Goal: Task Accomplishment & Management: Use online tool/utility

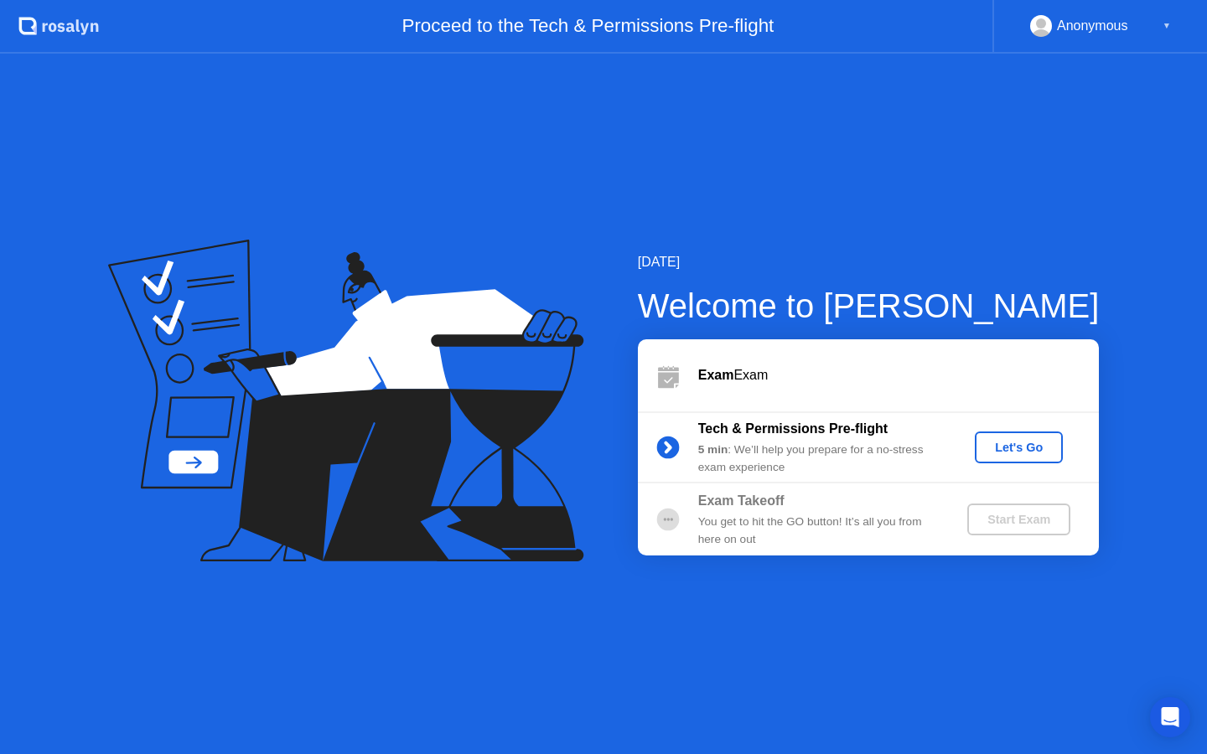
click at [1016, 446] on div "Let's Go" at bounding box center [1018, 447] width 75 height 13
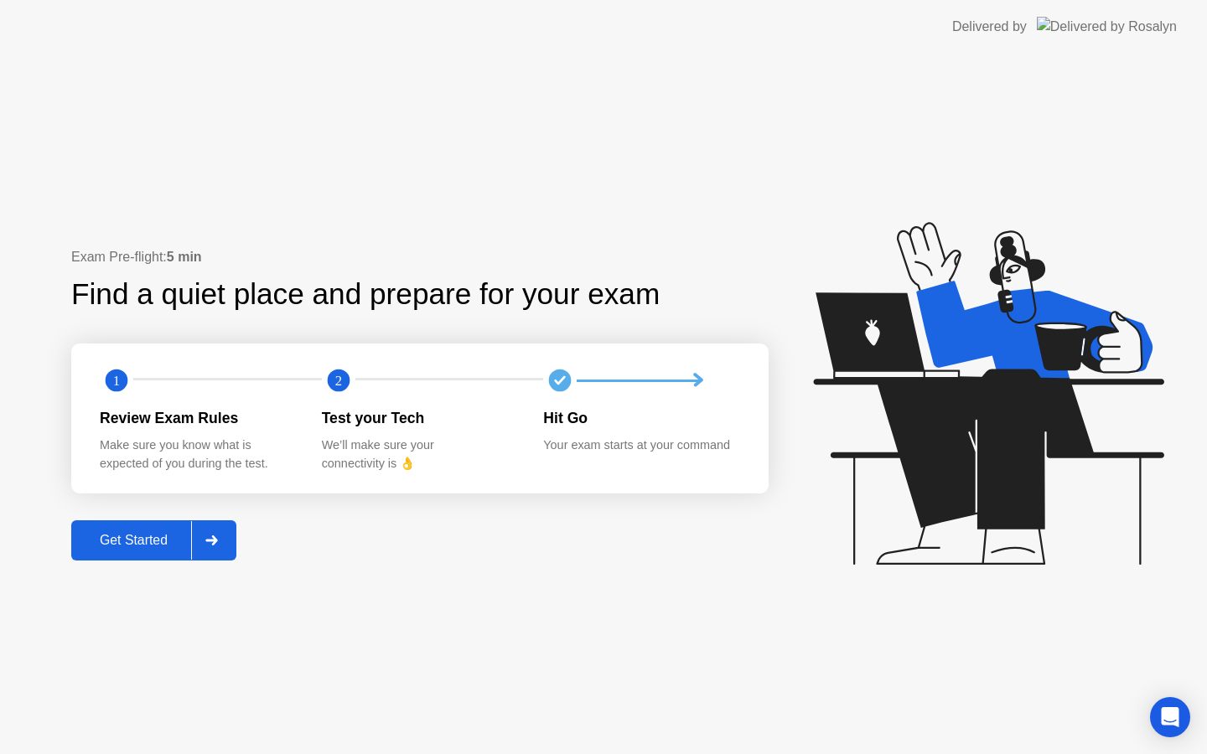
click at [156, 548] on div "Get Started" at bounding box center [133, 540] width 115 height 15
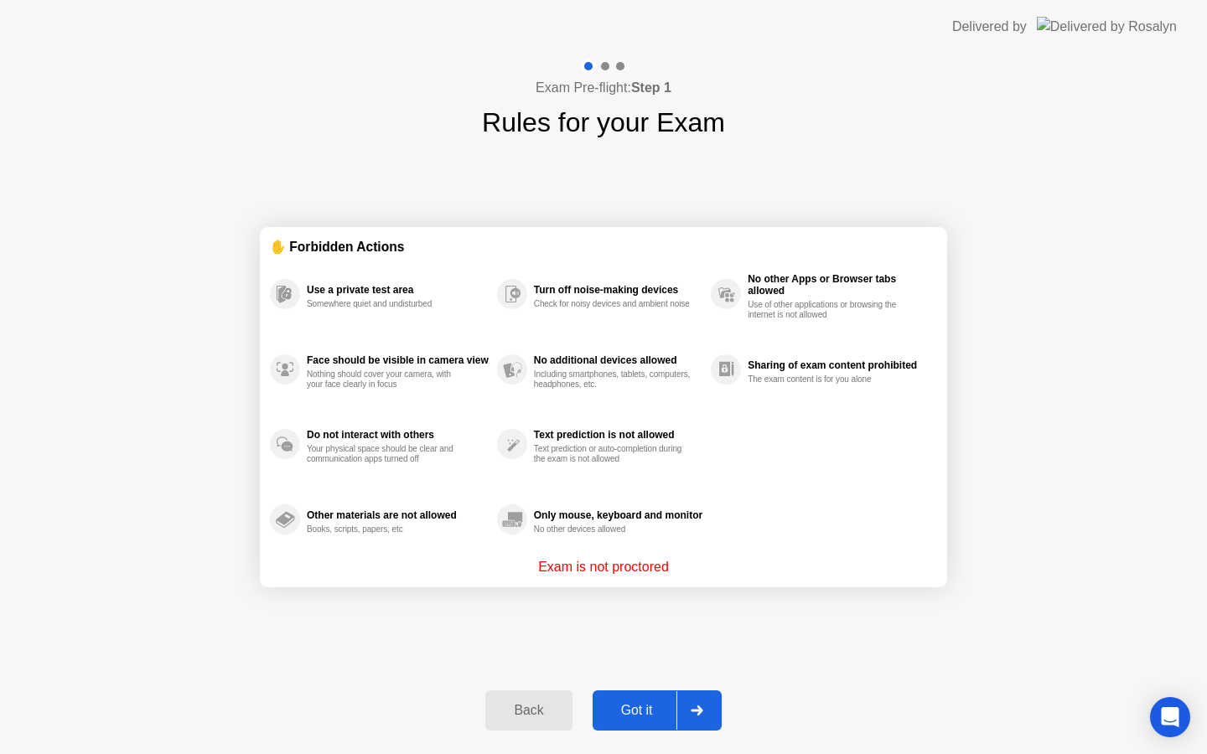
click at [663, 709] on div "Got it" at bounding box center [636, 710] width 79 height 15
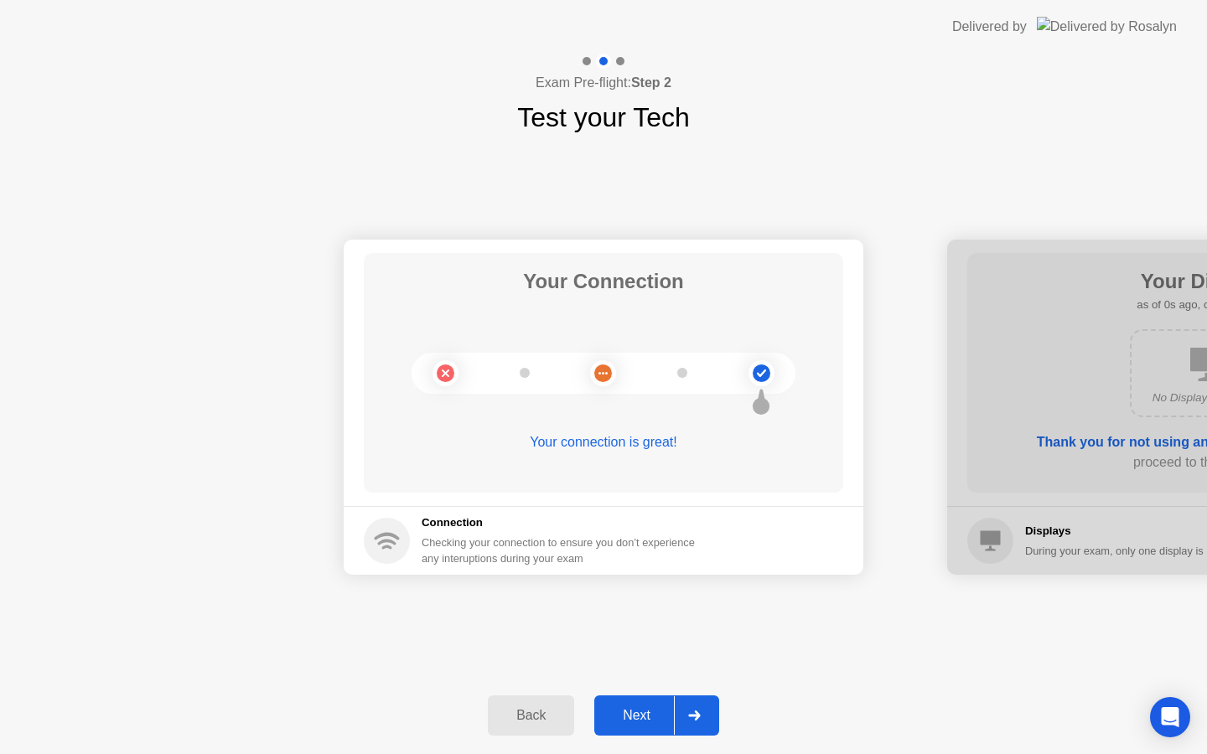
click at [659, 708] on div "Next" at bounding box center [636, 715] width 75 height 15
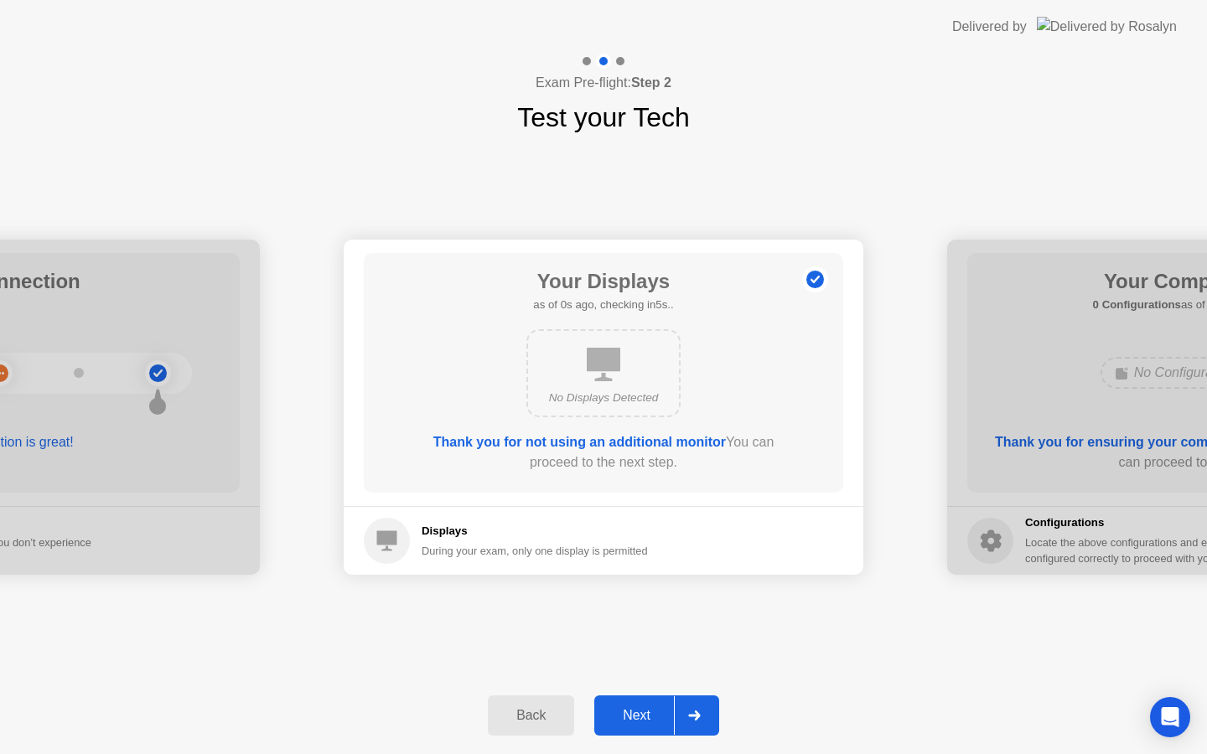
click at [659, 708] on div "Next" at bounding box center [636, 715] width 75 height 15
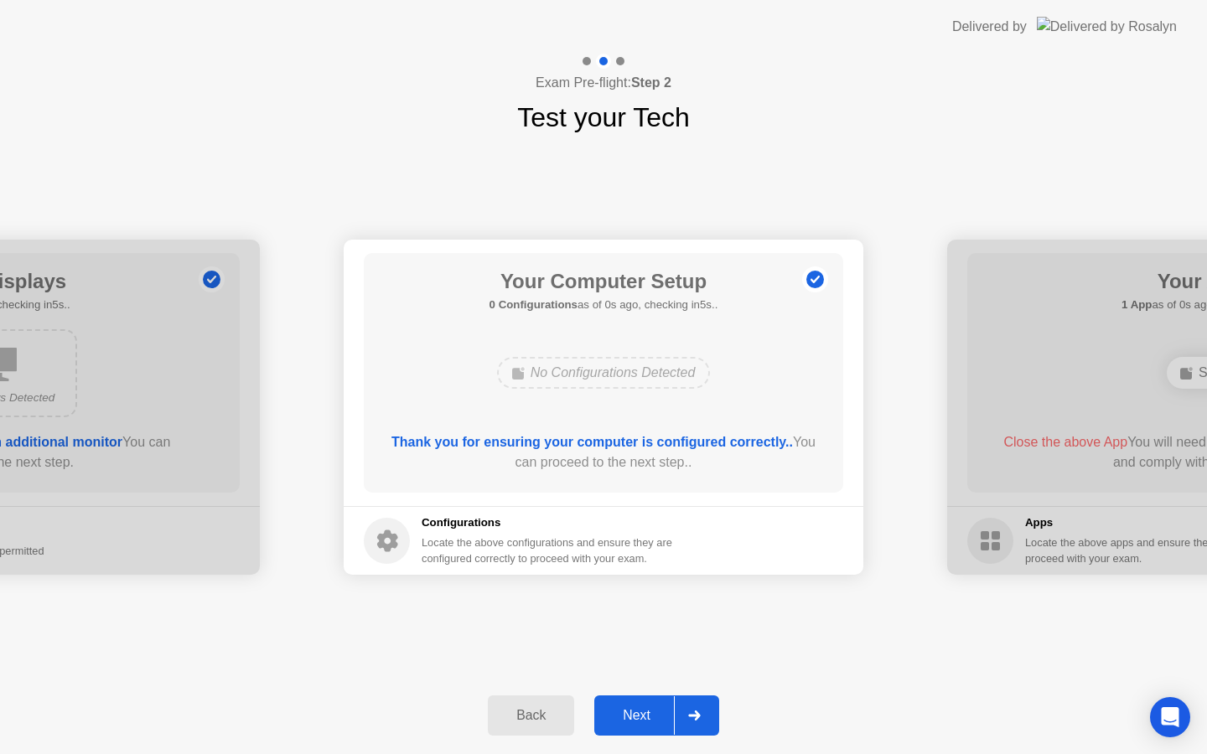
click at [659, 708] on div "Next" at bounding box center [636, 715] width 75 height 15
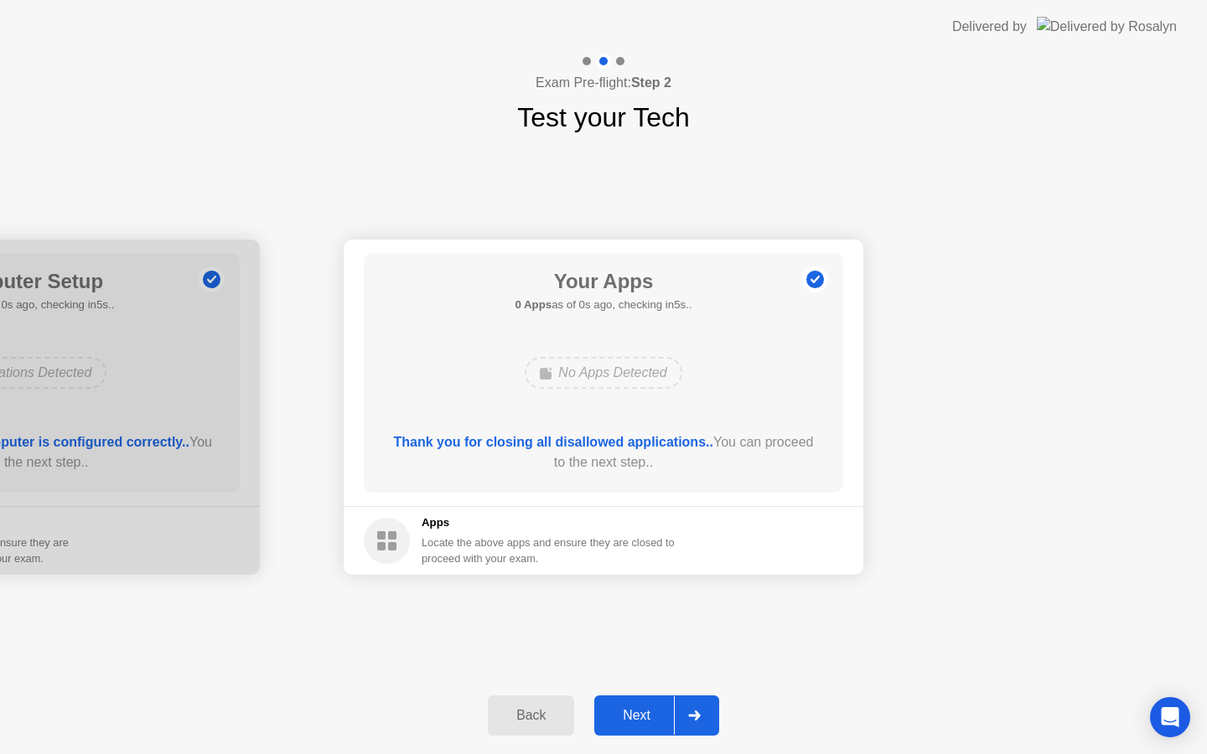
click at [660, 715] on div "Next" at bounding box center [636, 715] width 75 height 15
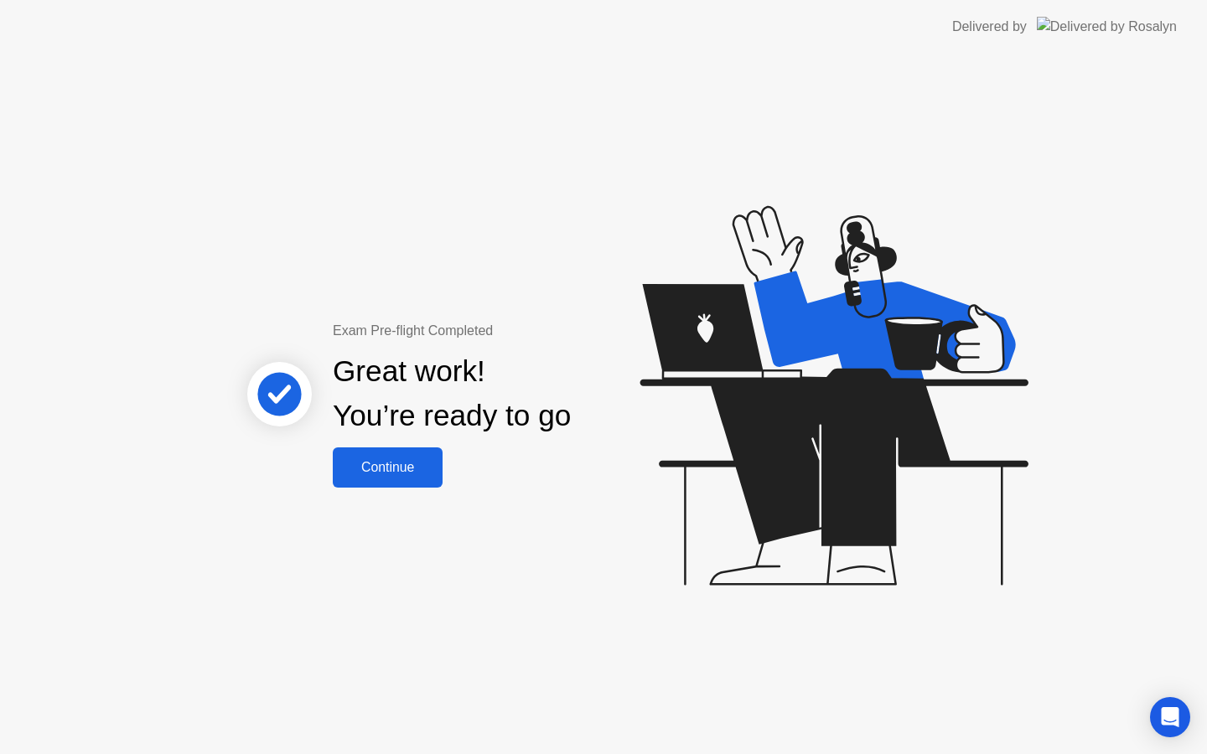
click at [406, 488] on div "Exam Pre-flight Completed Great work! You’re ready to go Continue" at bounding box center [603, 404] width 1207 height 701
click at [401, 469] on div "Continue" at bounding box center [388, 467] width 100 height 15
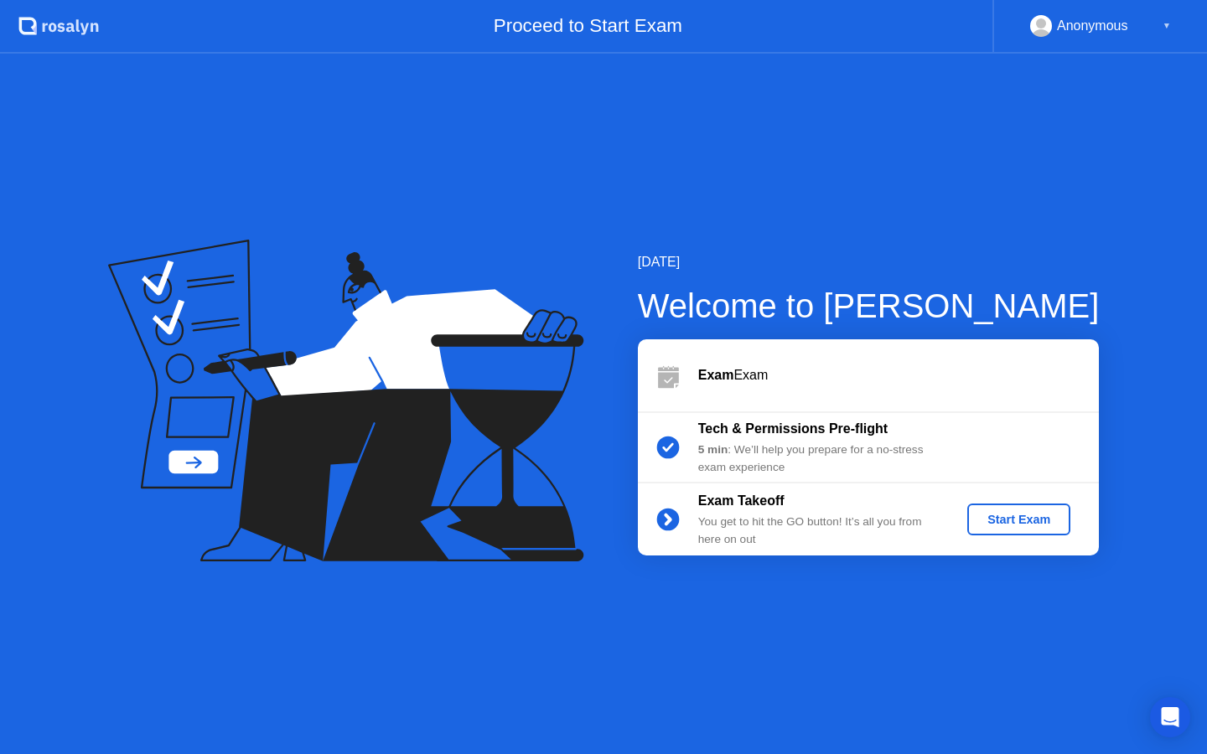
click at [1014, 526] on div "Start Exam" at bounding box center [1019, 519] width 90 height 13
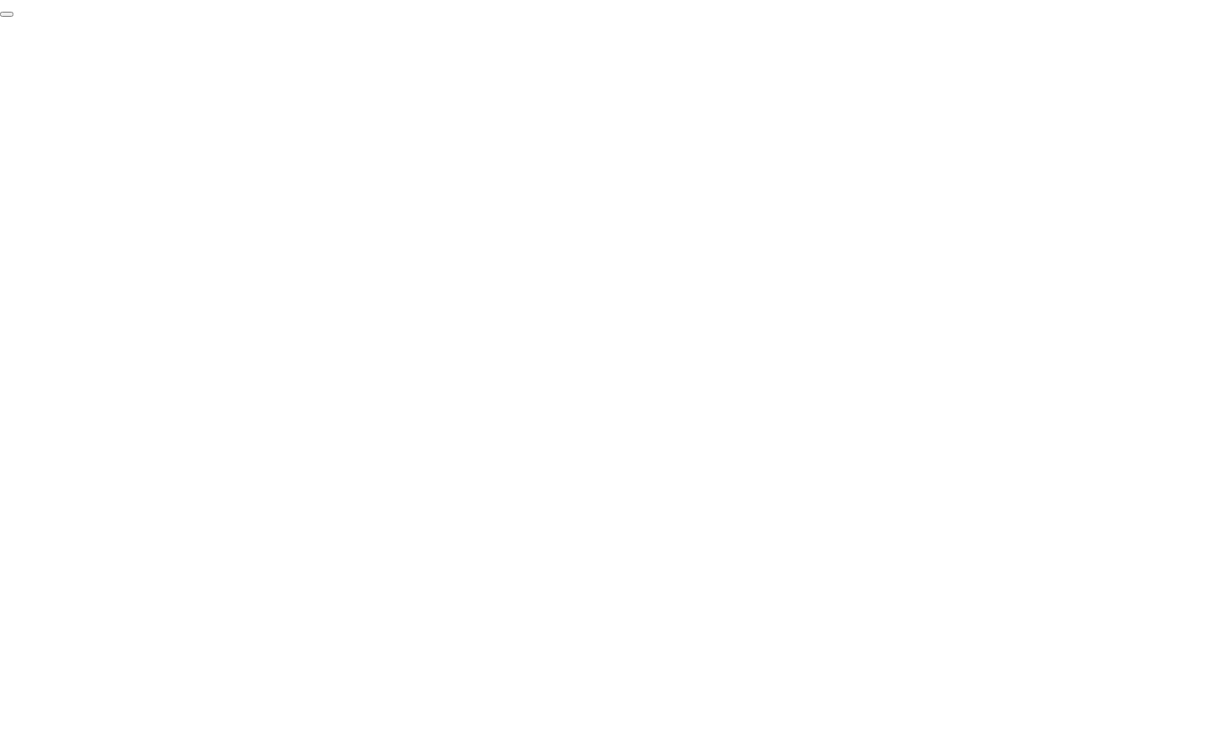
click div "End Proctoring Session"
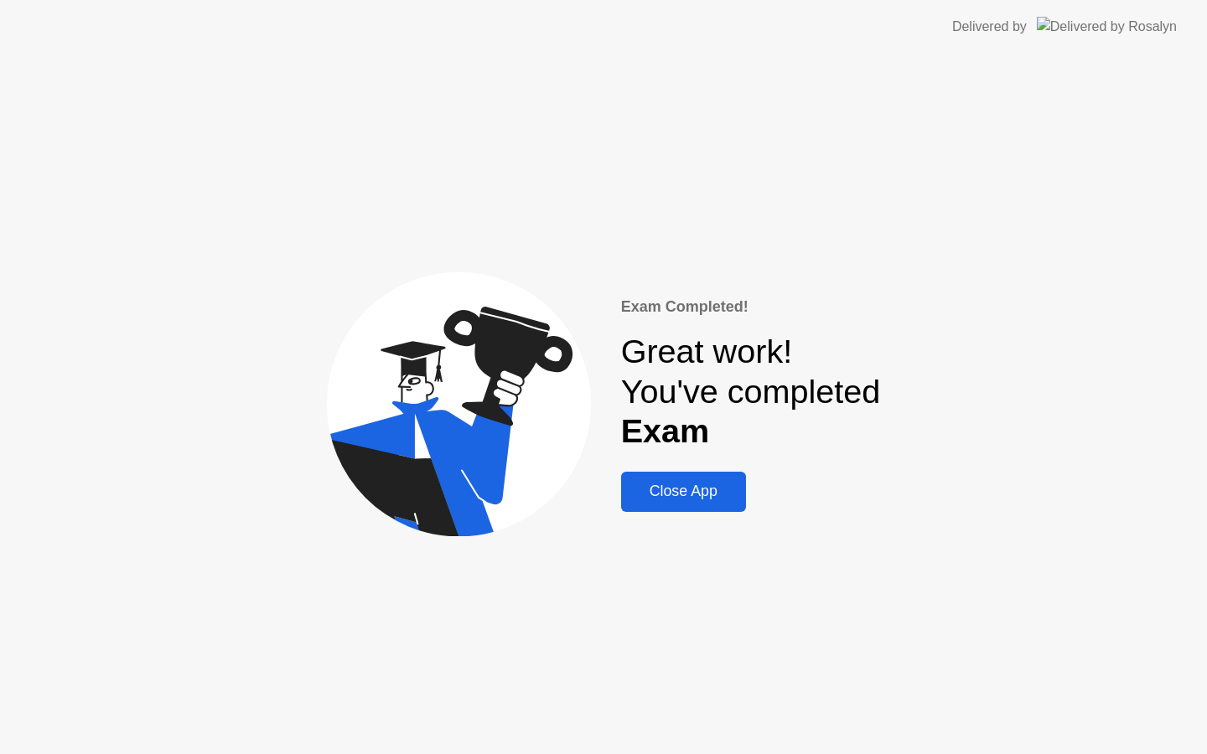
click at [665, 504] on button "Close App" at bounding box center [683, 492] width 125 height 40
